Goal: Transaction & Acquisition: Purchase product/service

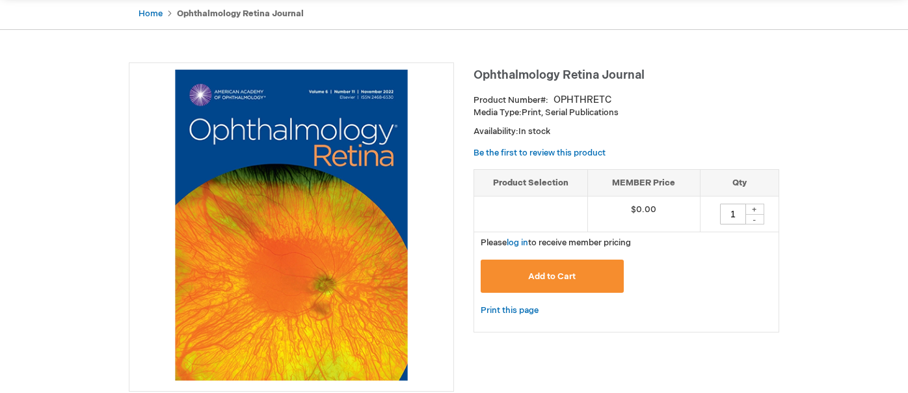
scroll to position [260, 0]
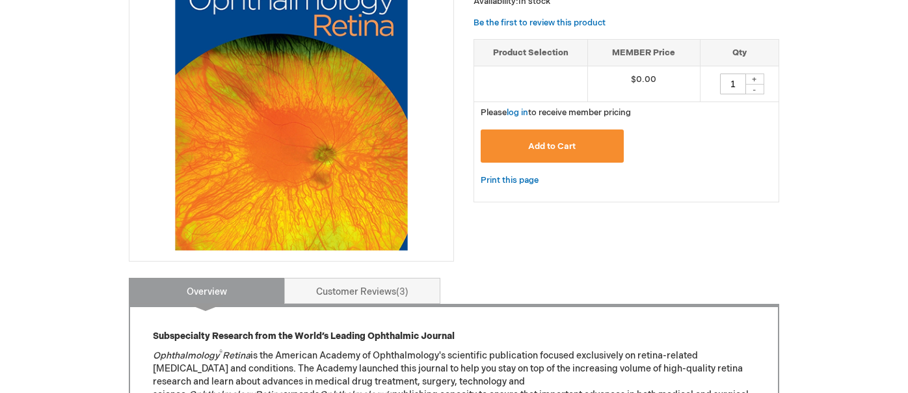
click at [561, 148] on span "Add to Cart" at bounding box center [551, 146] width 47 height 10
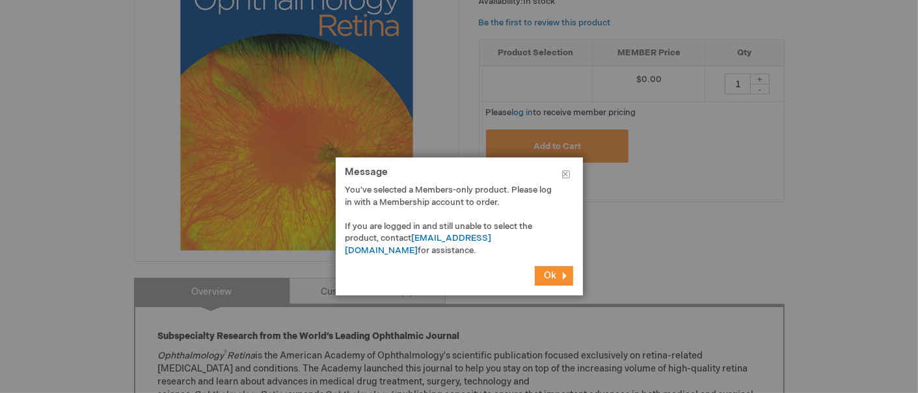
click at [546, 276] on span "Ok" at bounding box center [551, 275] width 12 height 11
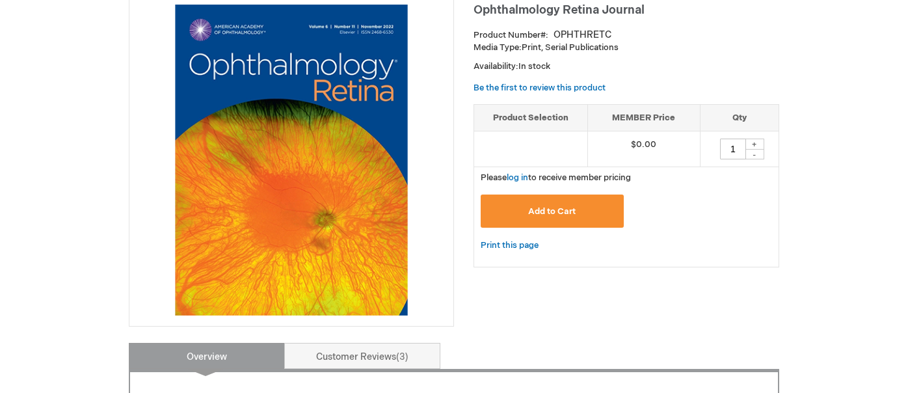
scroll to position [0, 0]
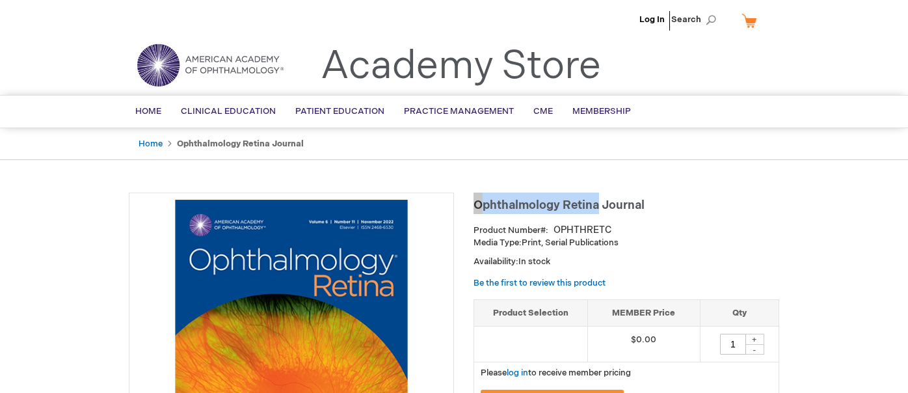
drag, startPoint x: 599, startPoint y: 203, endPoint x: 476, endPoint y: 205, distance: 122.3
click at [476, 205] on span "Ophthalmology Retina Journal" at bounding box center [559, 205] width 171 height 14
copy span "Ophthalmology Retina"
click at [35, 53] on header "Log In Search My Cart CLOSE RECENTLY ADDED ITEM(S) Close There are no items in …" at bounding box center [454, 47] width 908 height 95
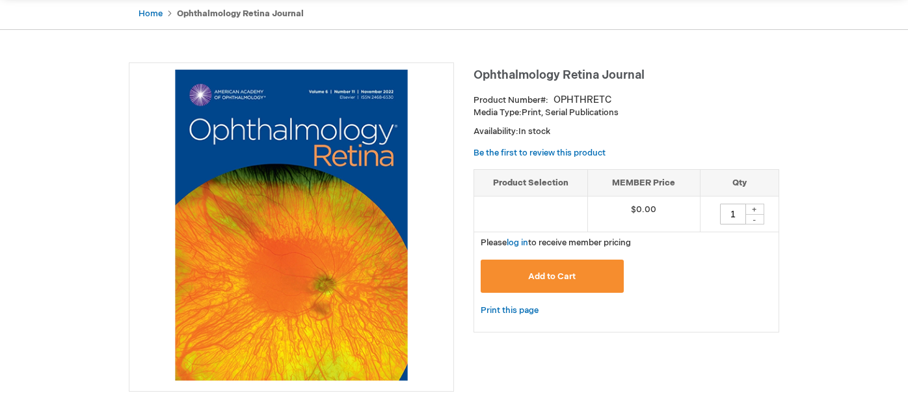
scroll to position [325, 0]
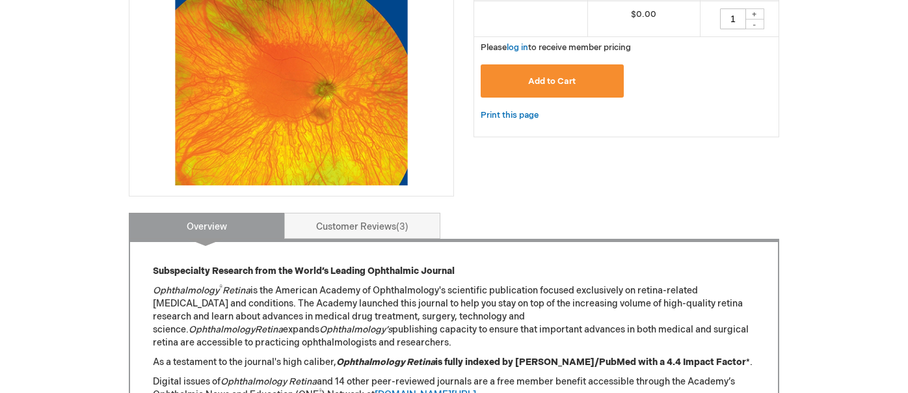
click at [562, 74] on button "Add to Cart" at bounding box center [552, 80] width 143 height 33
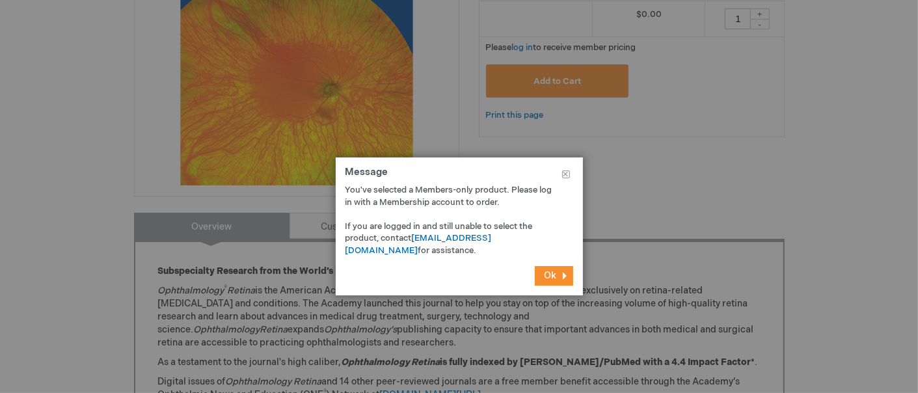
click at [547, 275] on span "Ok" at bounding box center [551, 275] width 12 height 11
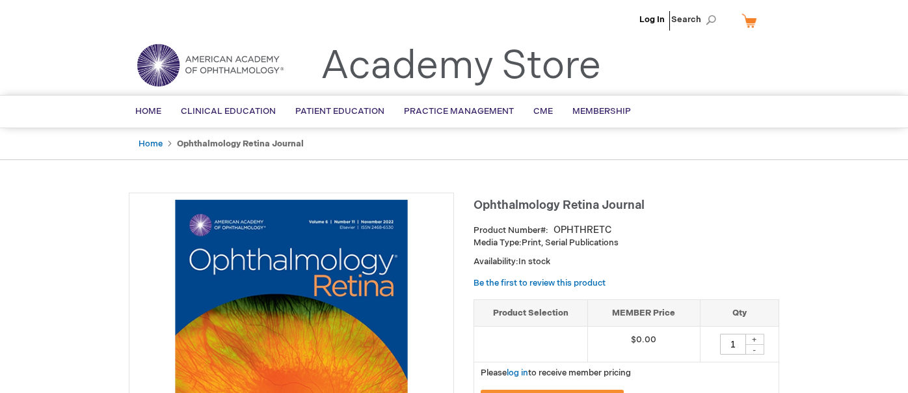
scroll to position [195, 0]
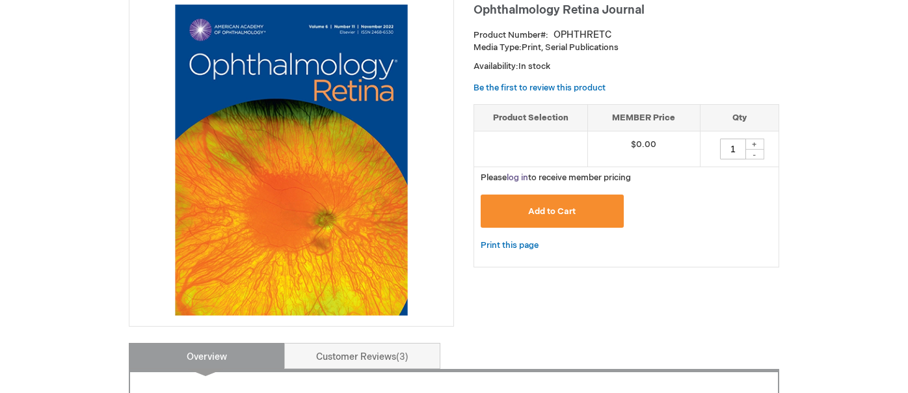
click at [519, 178] on link "log in" at bounding box center [517, 177] width 21 height 10
